Goal: Task Accomplishment & Management: Manage account settings

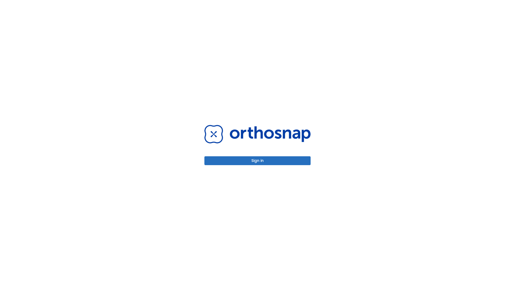
click at [258, 160] on button "Sign in" at bounding box center [258, 160] width 106 height 9
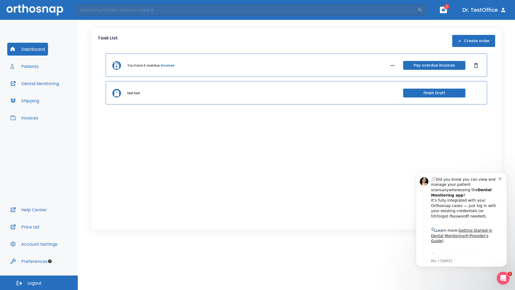
click at [39, 283] on span "Logout" at bounding box center [34, 283] width 14 height 6
